Goal: Check status: Check status

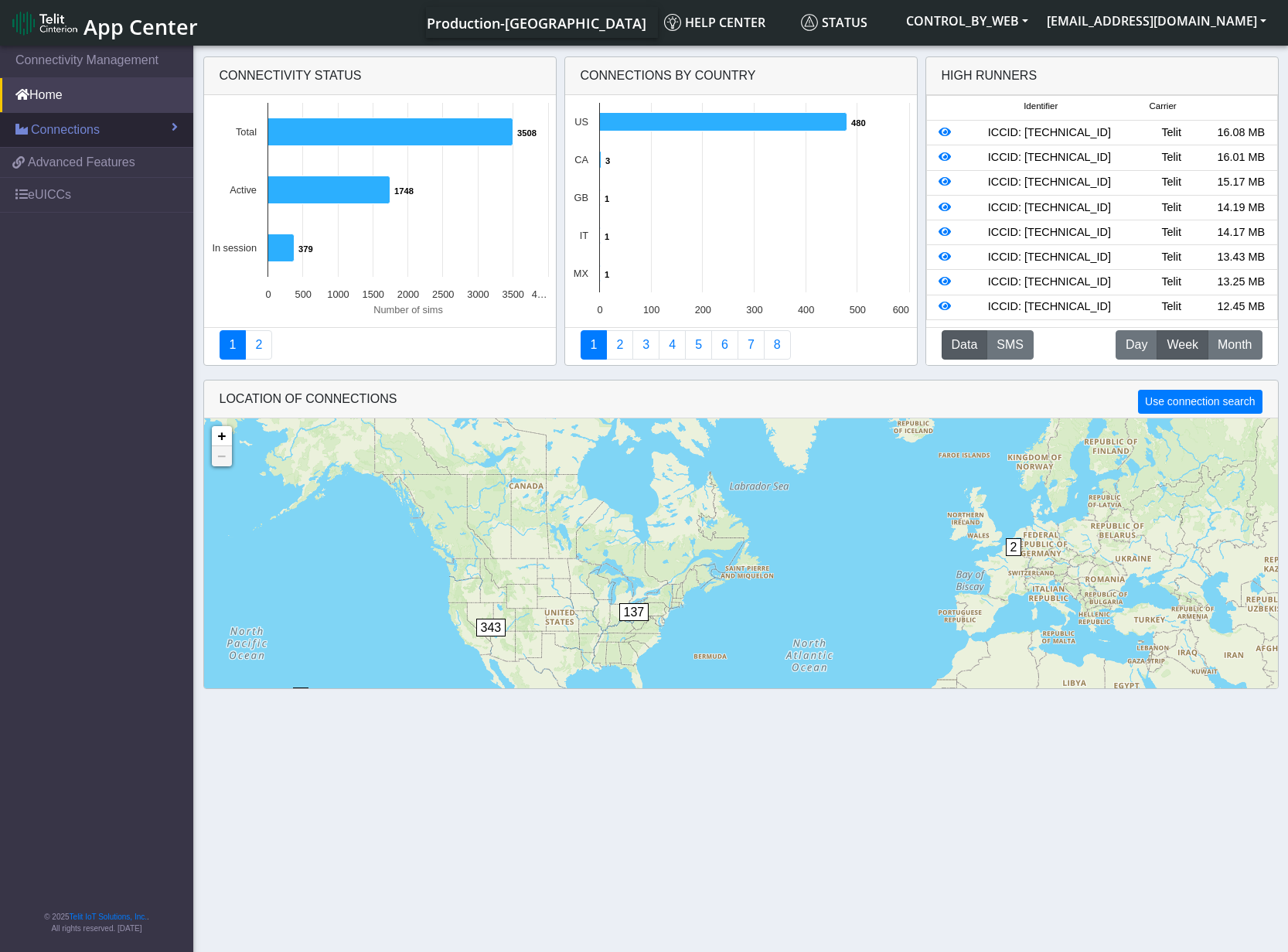
click at [76, 134] on span "Connections" at bounding box center [66, 130] width 69 height 19
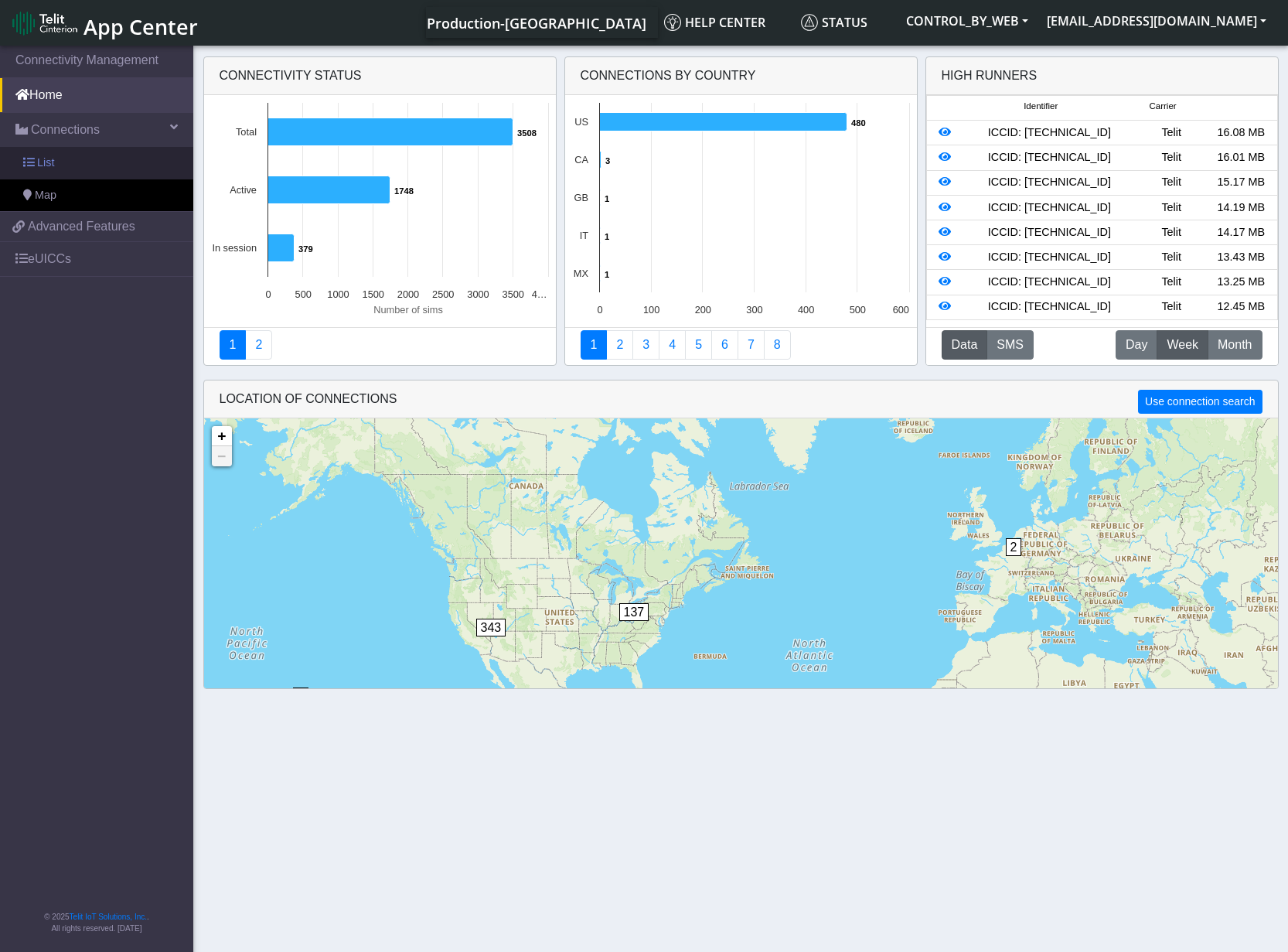
click at [63, 165] on link "List" at bounding box center [96, 163] width 193 height 33
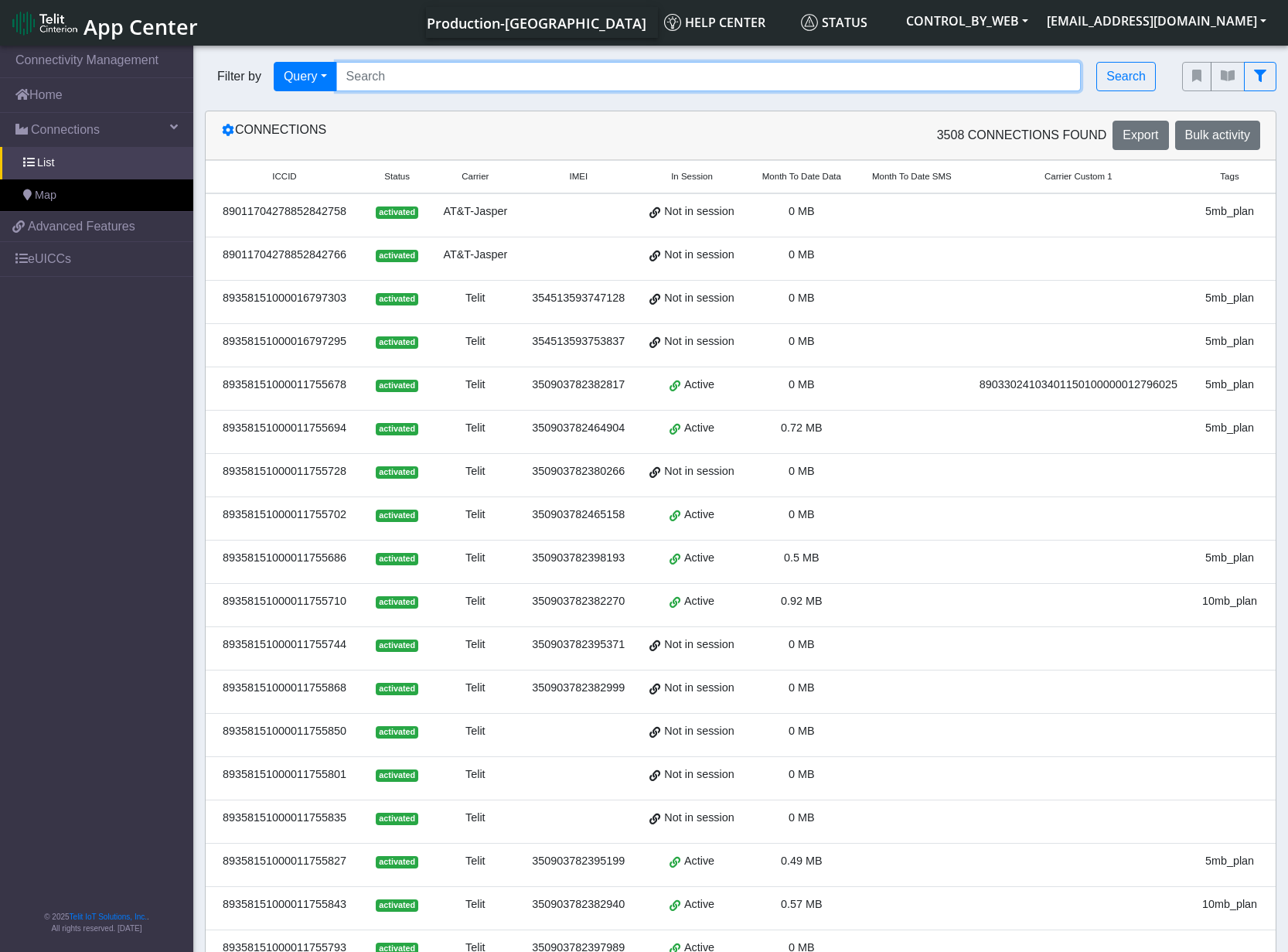
click at [412, 77] on input "Search..." at bounding box center [709, 77] width 746 height 30
paste input "1000011777193"
type input "*1000011777193"
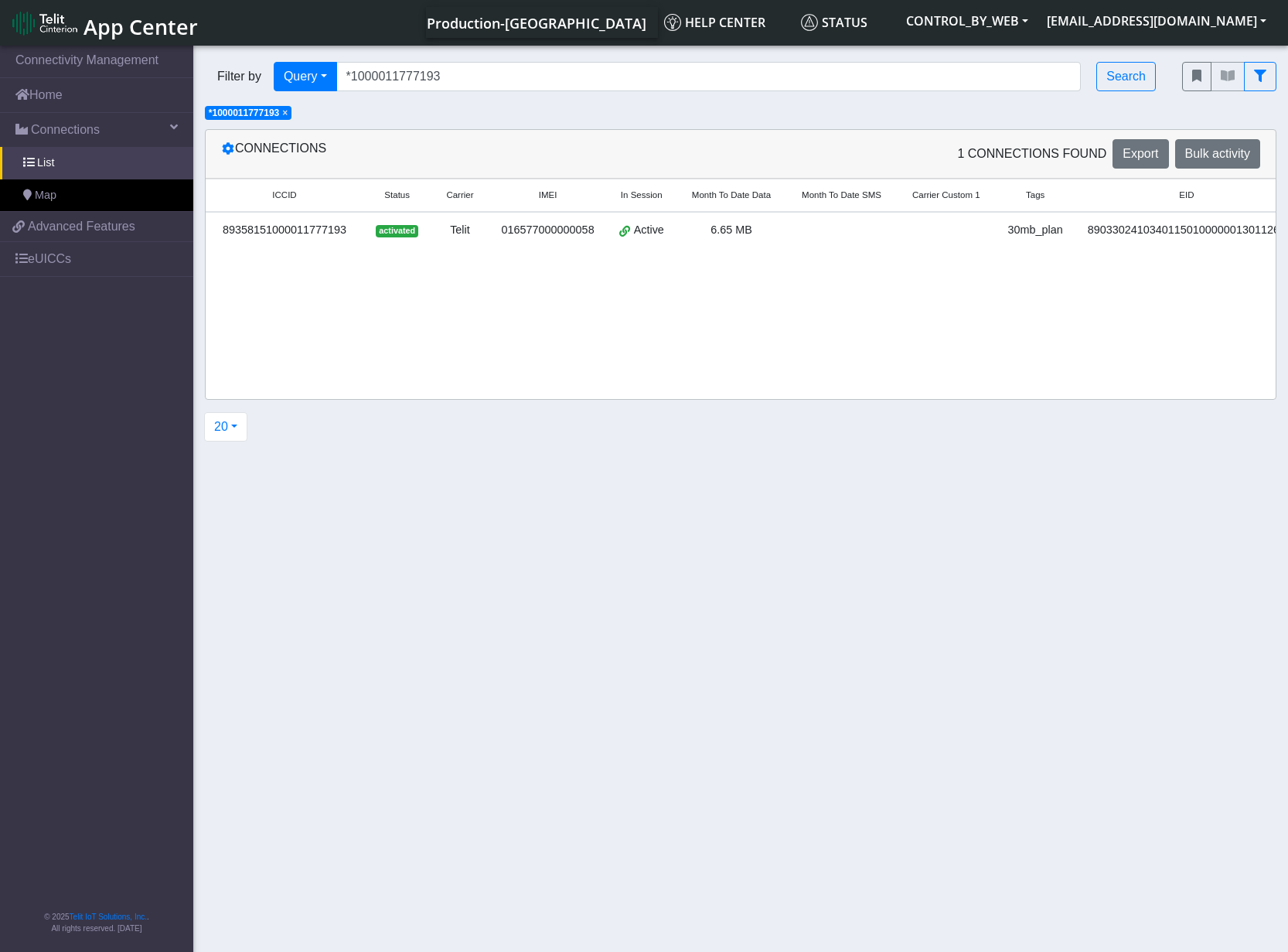
click at [305, 231] on div "89358151000011777193" at bounding box center [285, 231] width 139 height 17
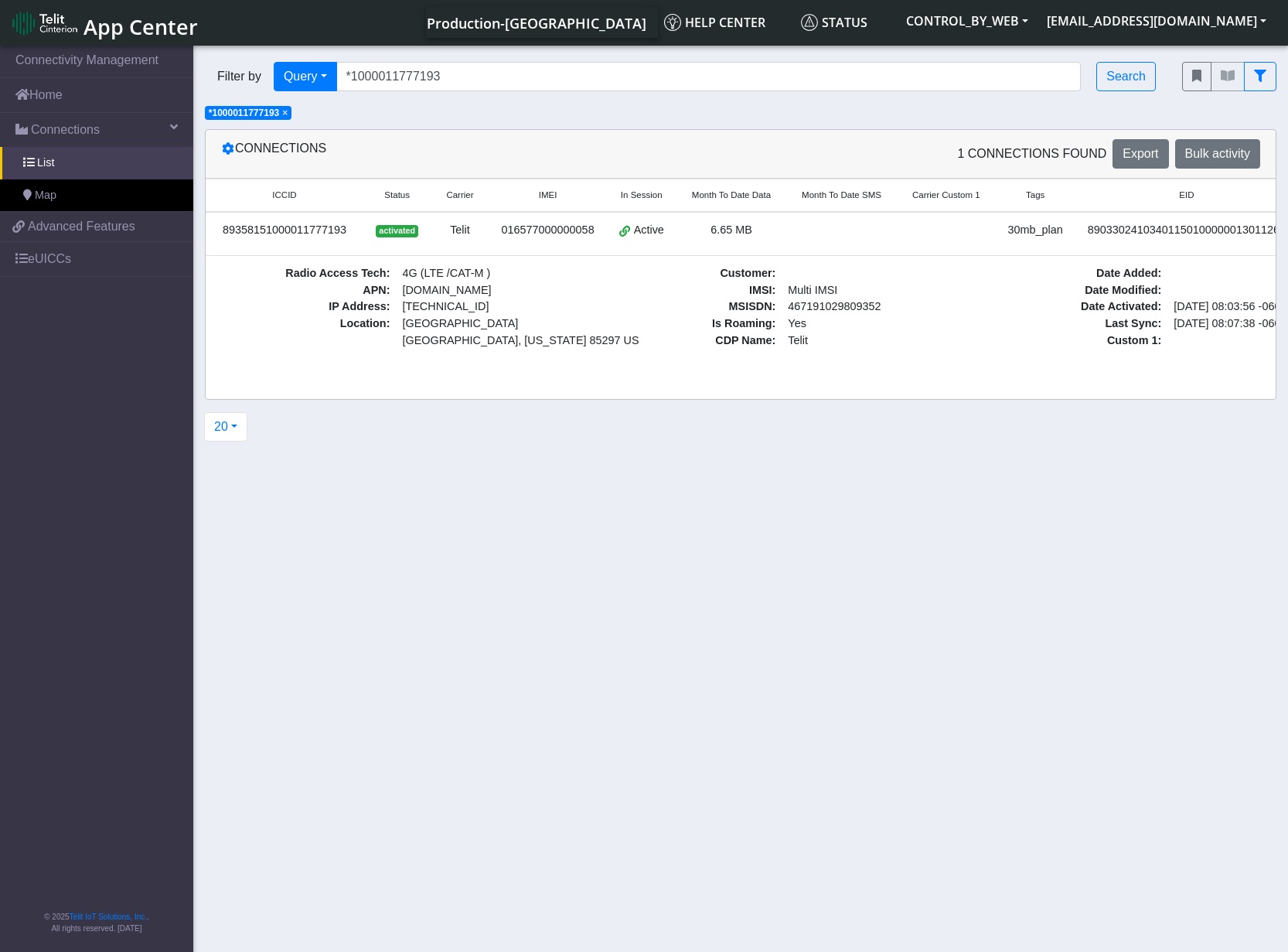
scroll to position [0, 71]
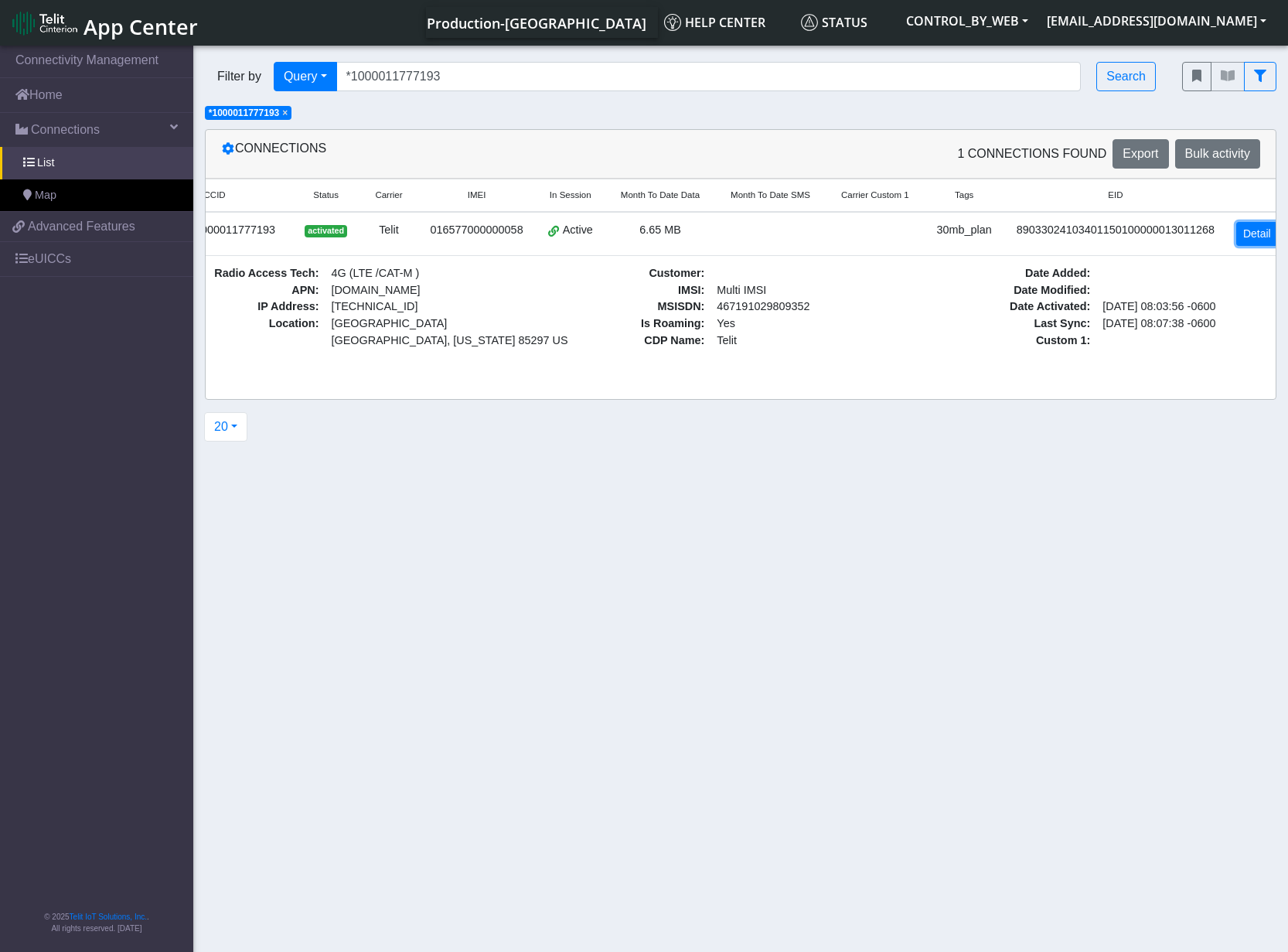
click at [1242, 239] on link "Detail" at bounding box center [1257, 234] width 41 height 24
